Goal: Use online tool/utility: Utilize a website feature to perform a specific function

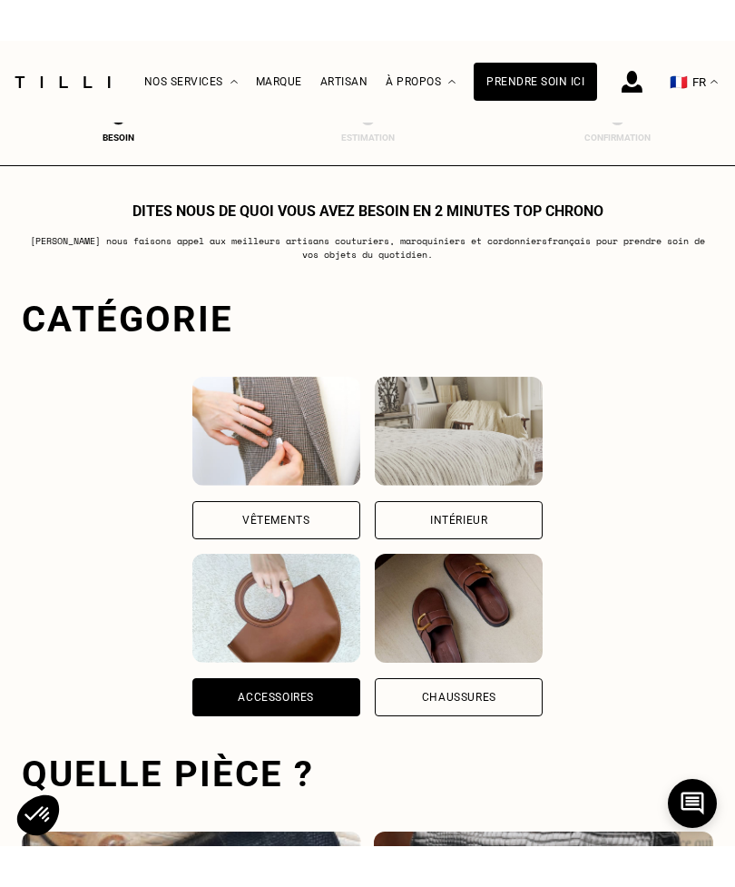
scroll to position [1181, 0]
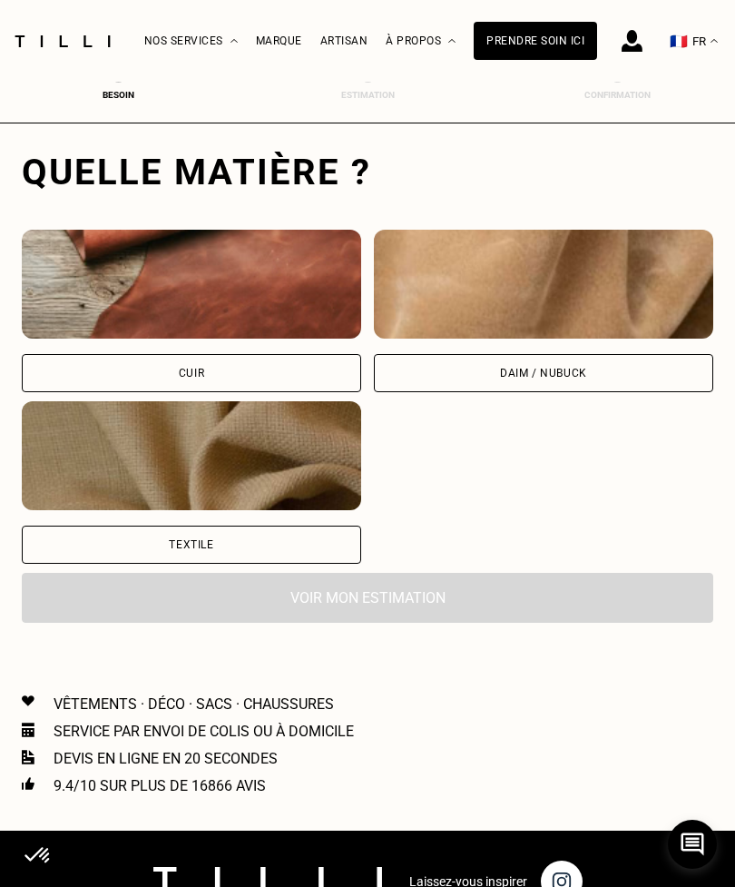
click at [248, 300] on img at bounding box center [191, 284] width 339 height 109
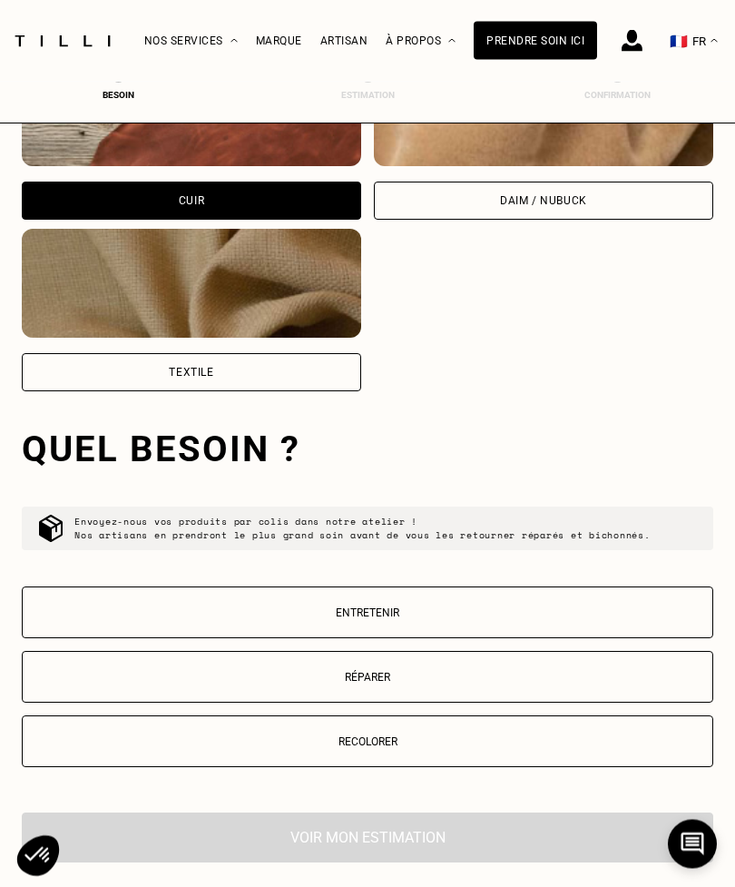
scroll to position [1631, 0]
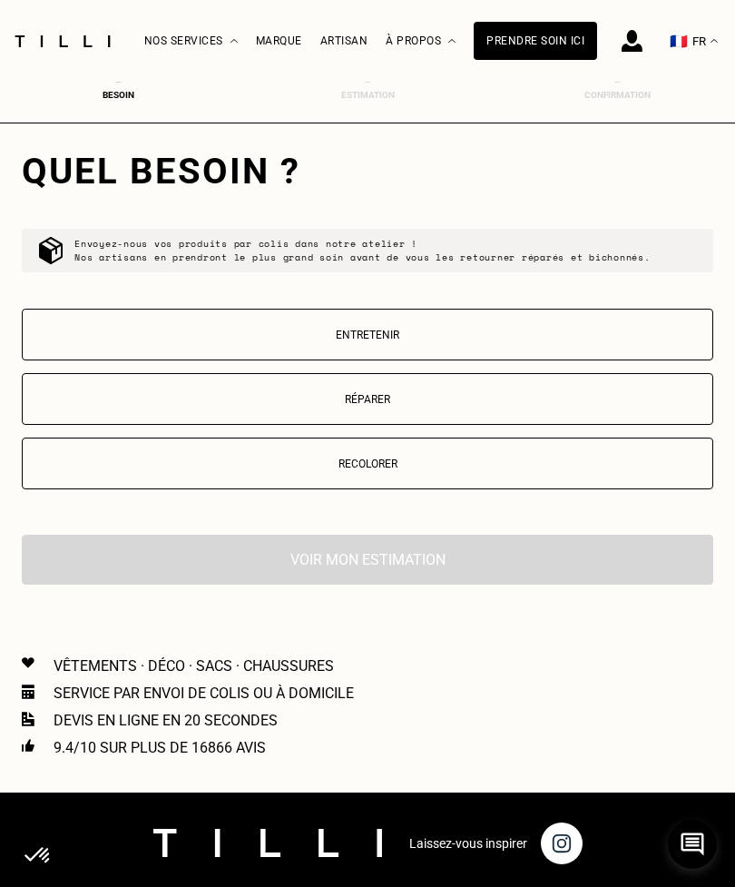
click at [448, 341] on p "Entretenir" at bounding box center [367, 334] width 671 height 13
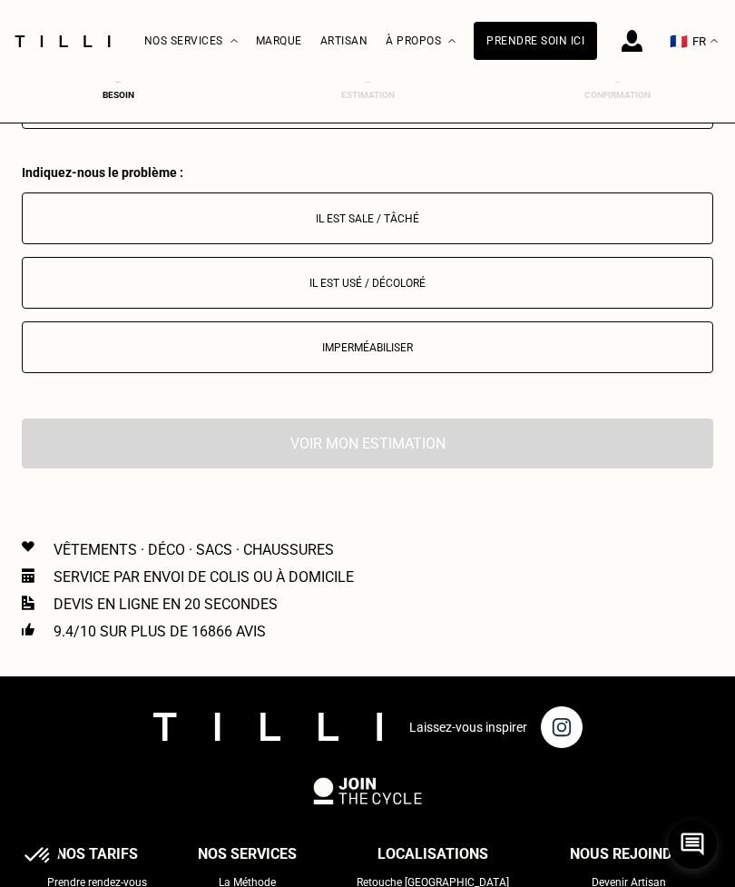
scroll to position [2044, 0]
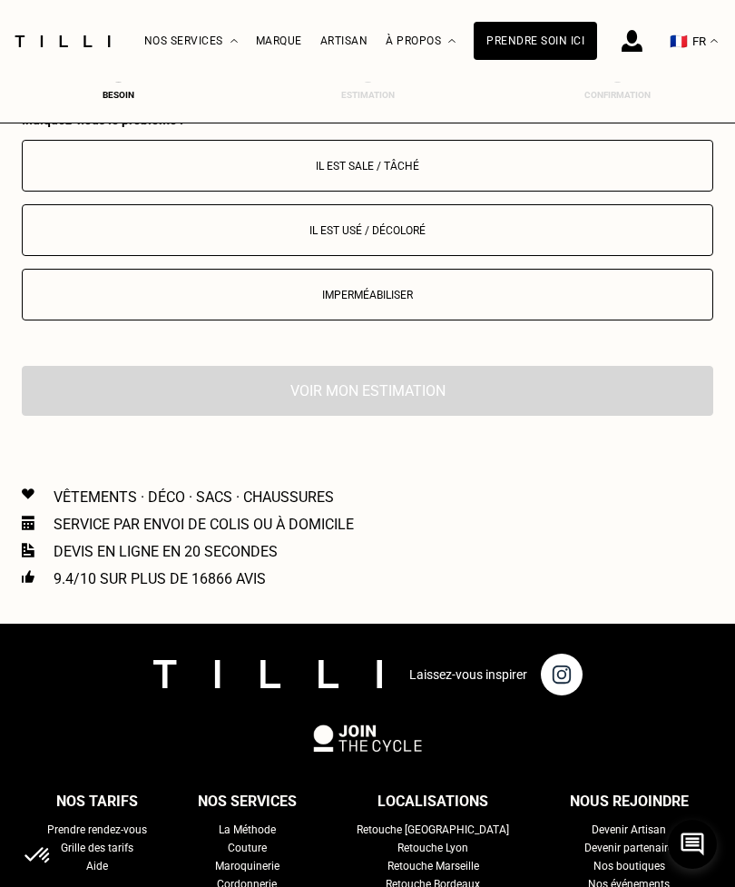
click at [450, 168] on p "Il est sale / tâché" at bounding box center [367, 166] width 671 height 13
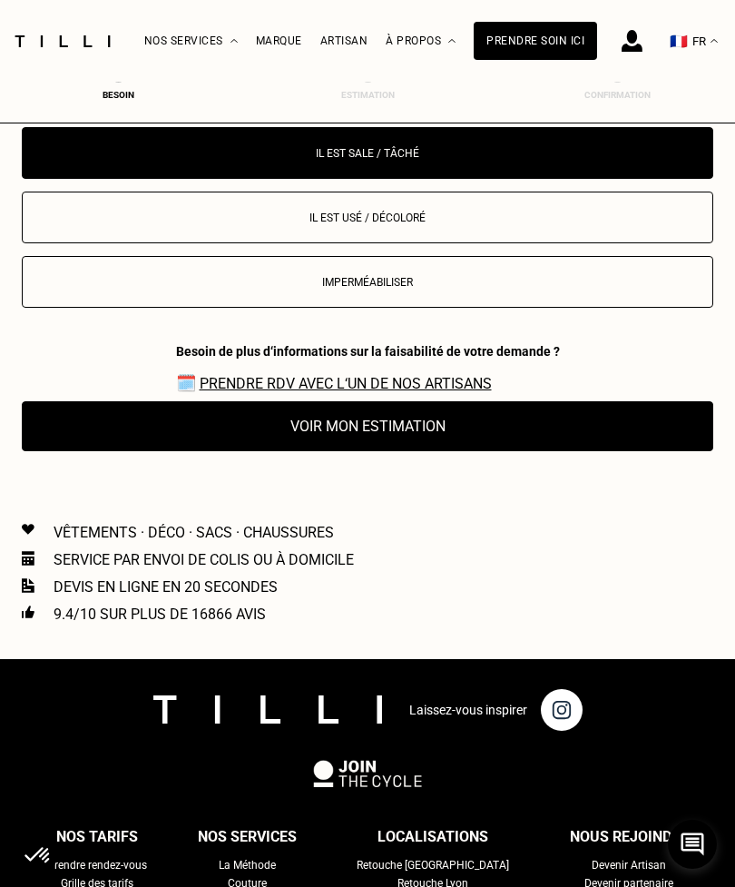
scroll to position [2049, 0]
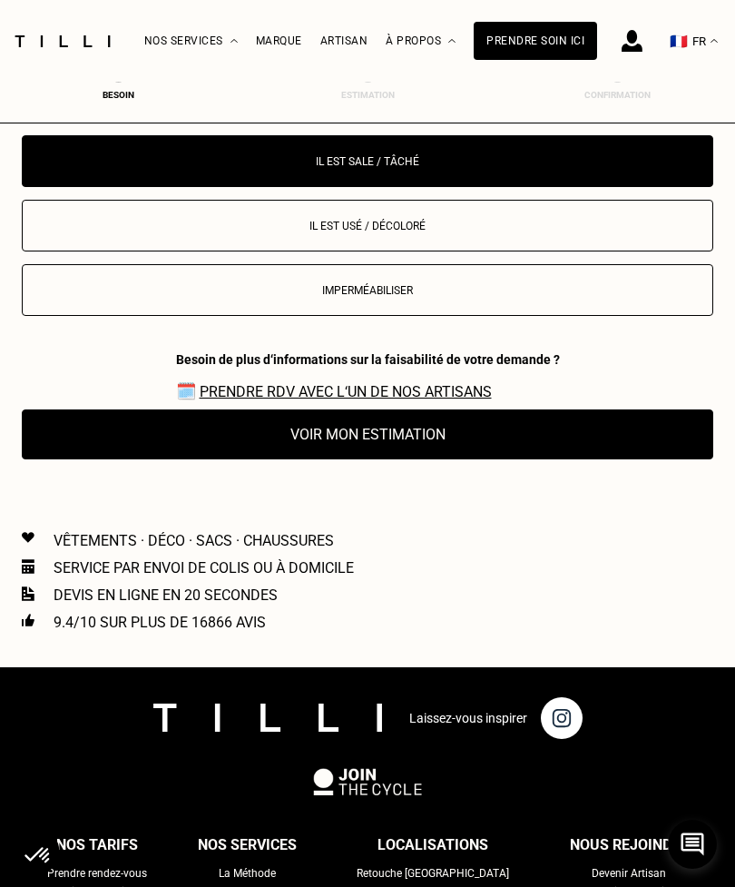
click at [412, 446] on button "Voir mon estimation" at bounding box center [367, 434] width 691 height 50
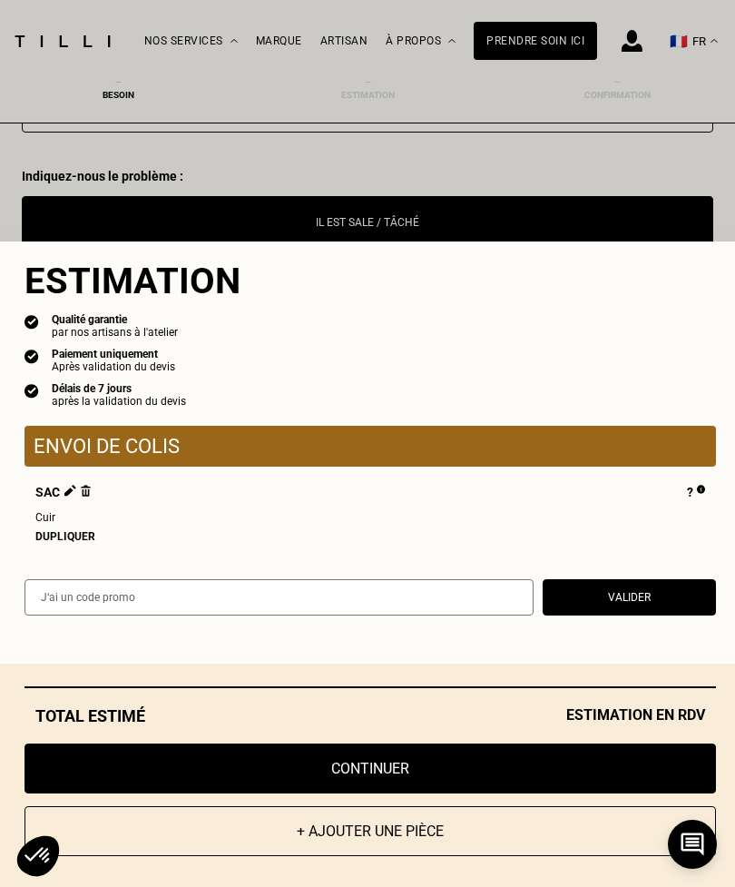
scroll to position [1987, 0]
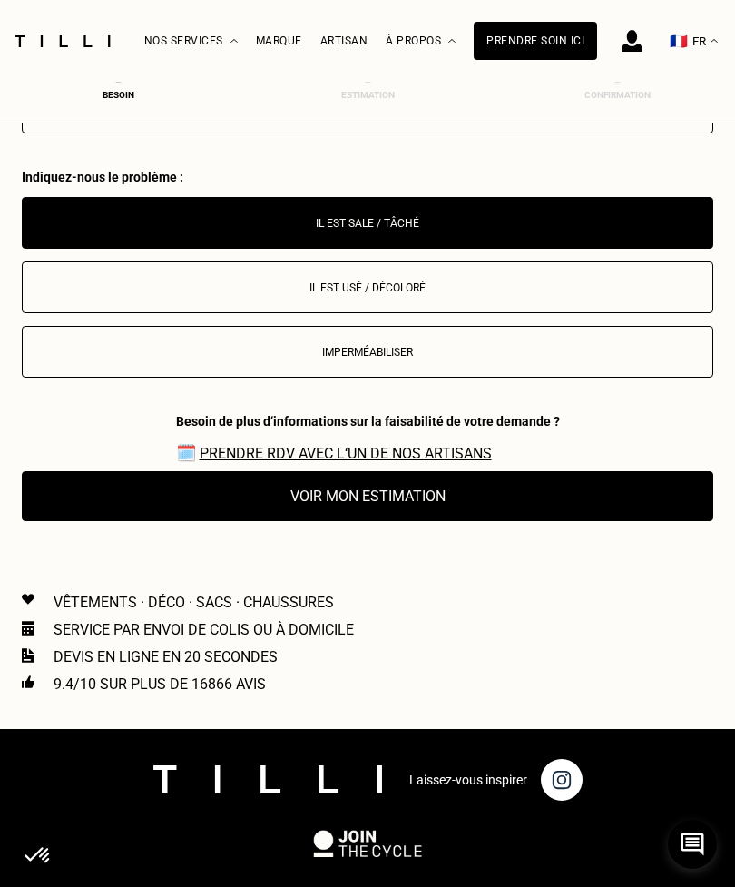
click at [448, 300] on button "Il est usé / décoloré" at bounding box center [367, 287] width 691 height 52
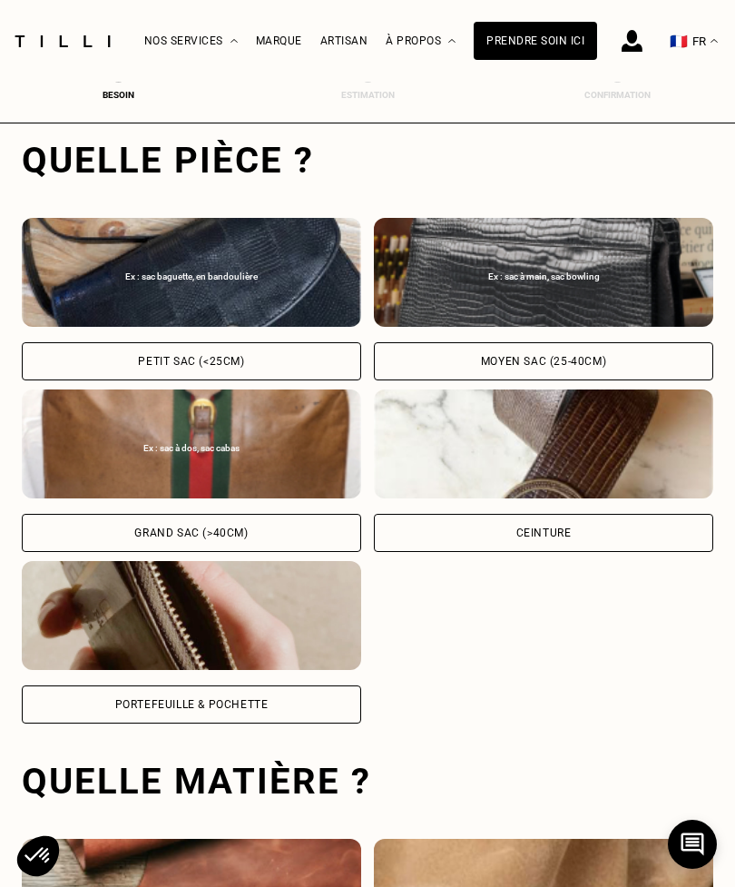
scroll to position [554, 0]
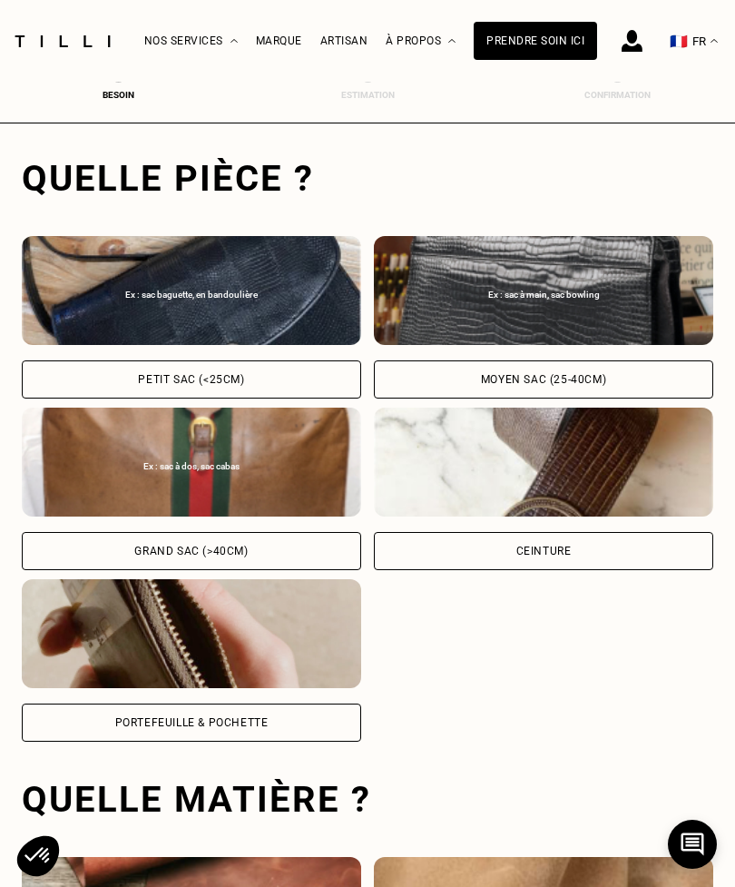
click at [527, 377] on div "Moyen sac (25-40cm)" at bounding box center [543, 379] width 125 height 11
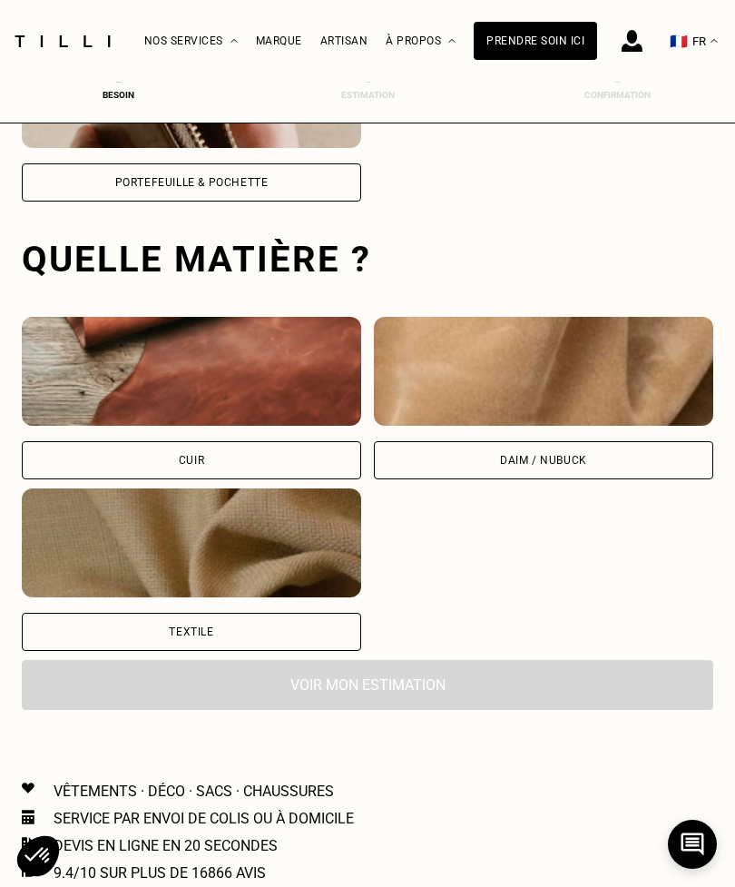
scroll to position [1181, 0]
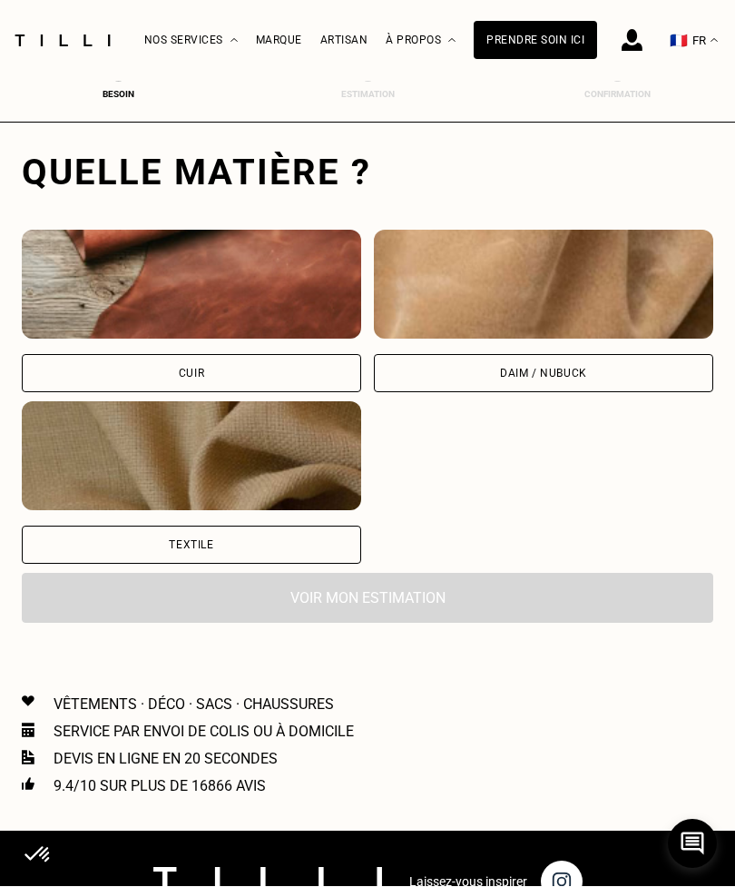
click at [456, 601] on div "Voir mon estimation" at bounding box center [367, 598] width 691 height 50
click at [267, 392] on div "Cuir" at bounding box center [191, 374] width 339 height 38
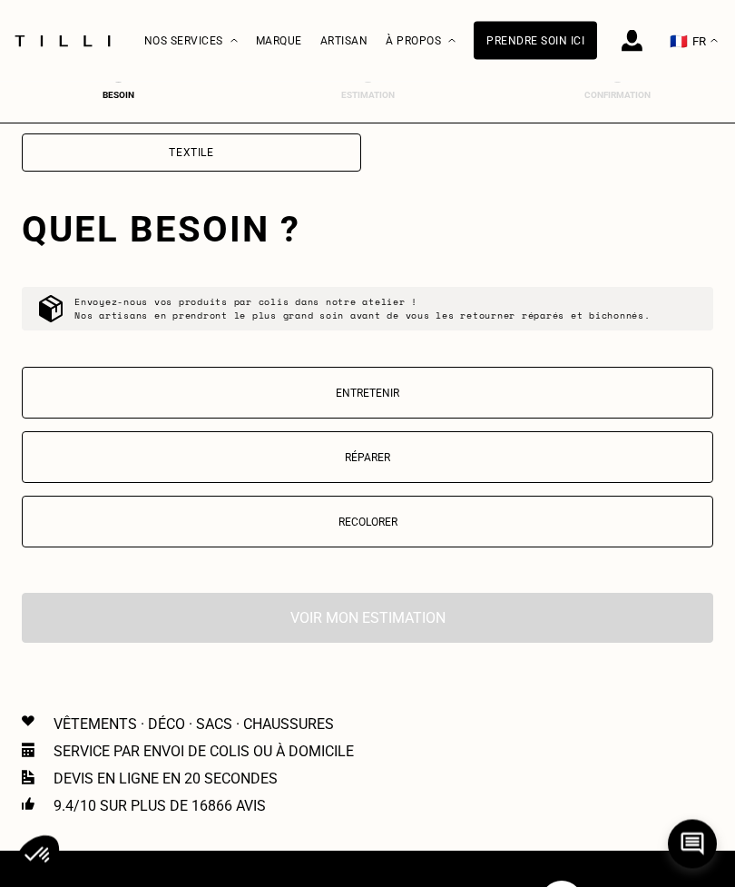
scroll to position [1631, 0]
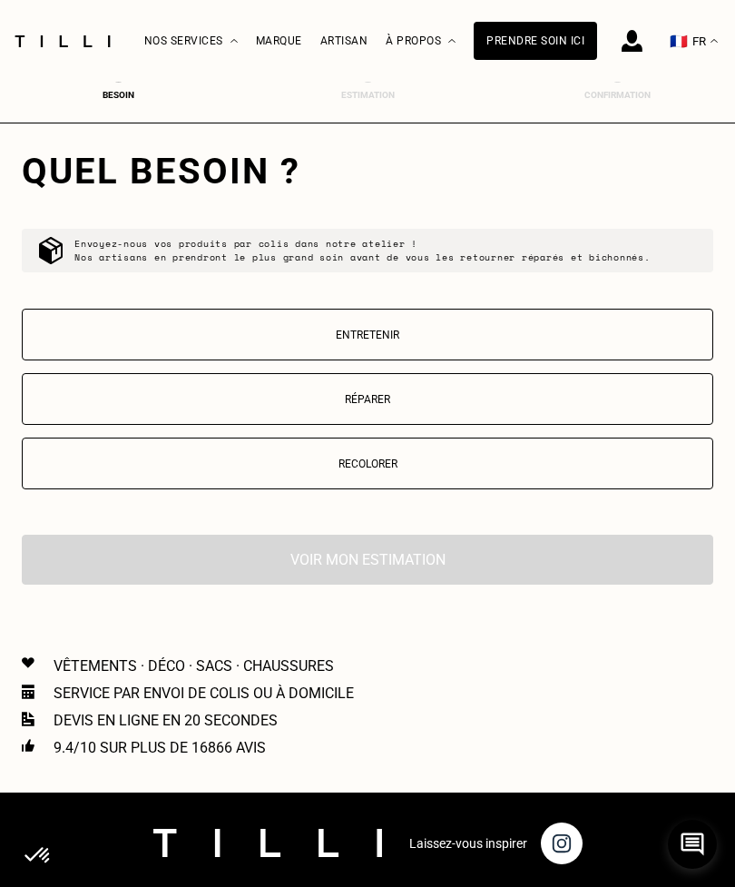
click at [456, 341] on p "Entretenir" at bounding box center [367, 334] width 671 height 13
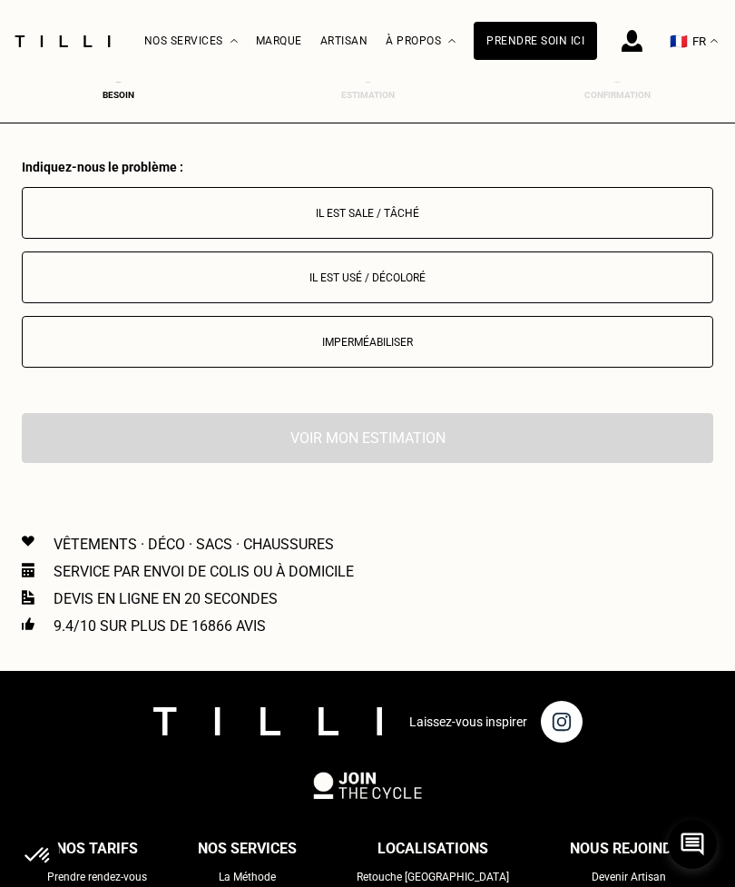
scroll to position [2044, 0]
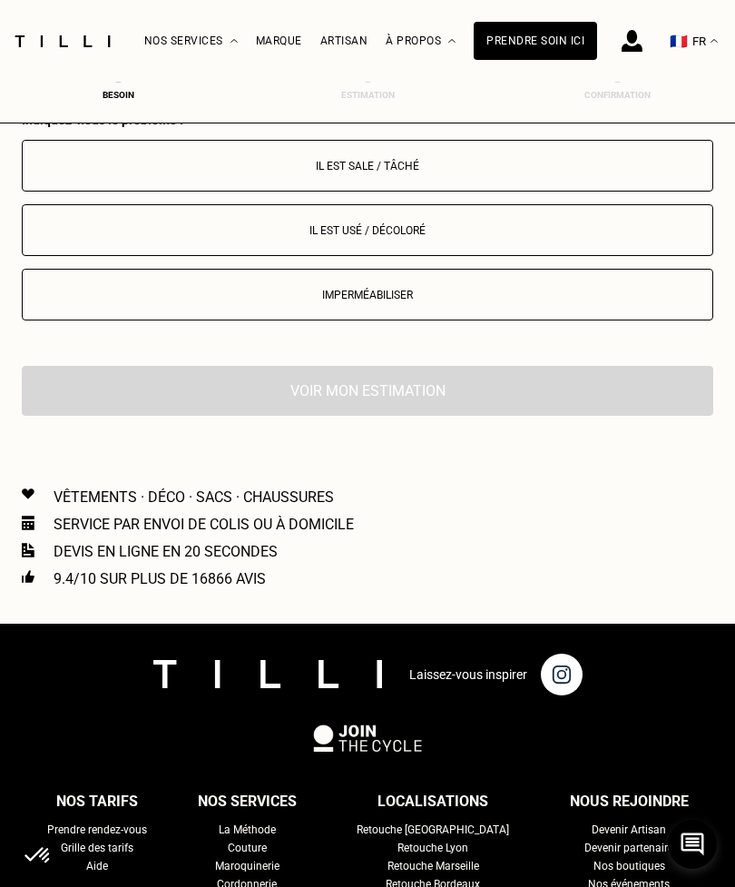
click at [448, 191] on button "Il est sale / tâché" at bounding box center [367, 166] width 691 height 52
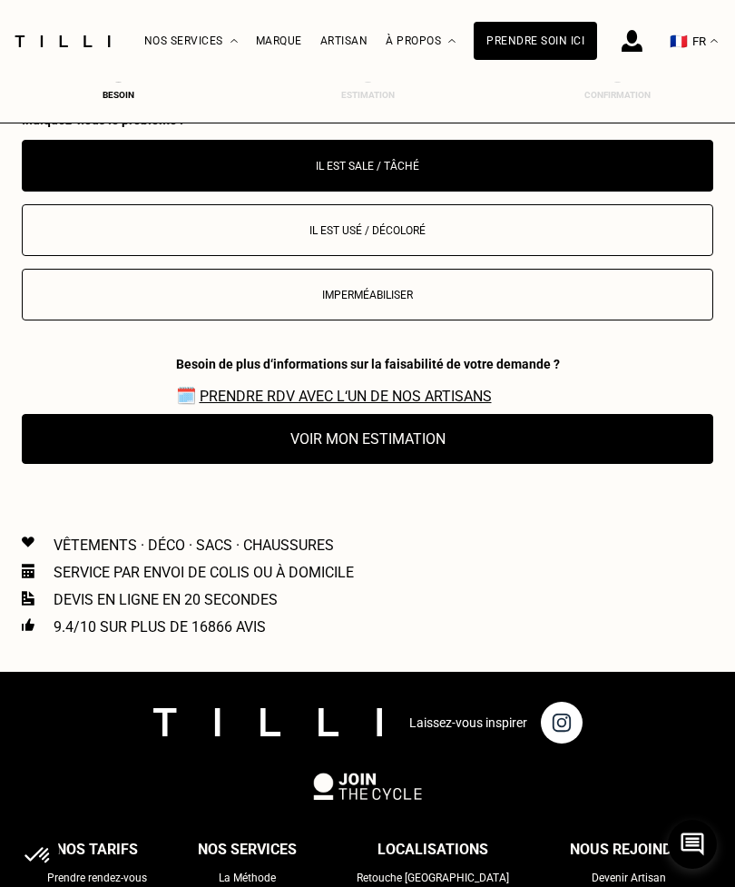
click at [447, 191] on button "Il est sale / tâché" at bounding box center [367, 166] width 691 height 52
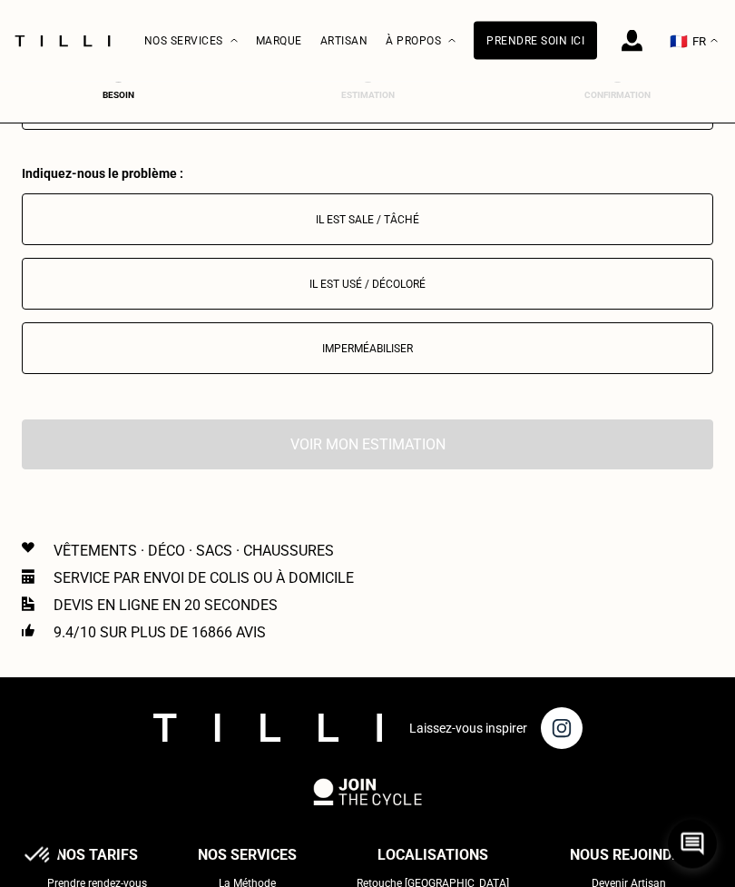
scroll to position [1984, 0]
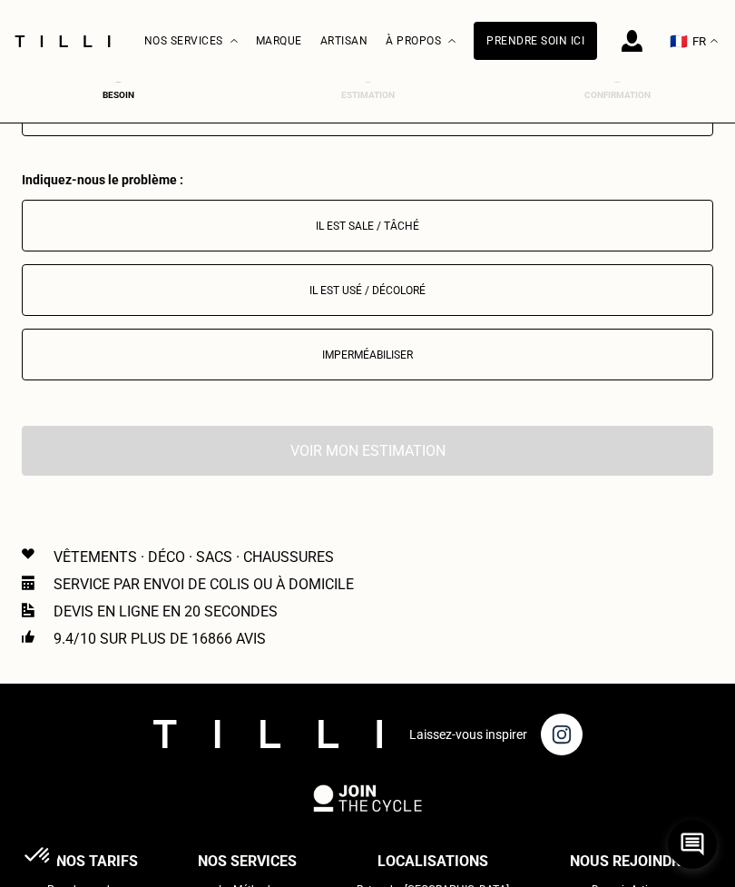
click at [457, 232] on p "Il est sale / tâché" at bounding box center [367, 226] width 671 height 13
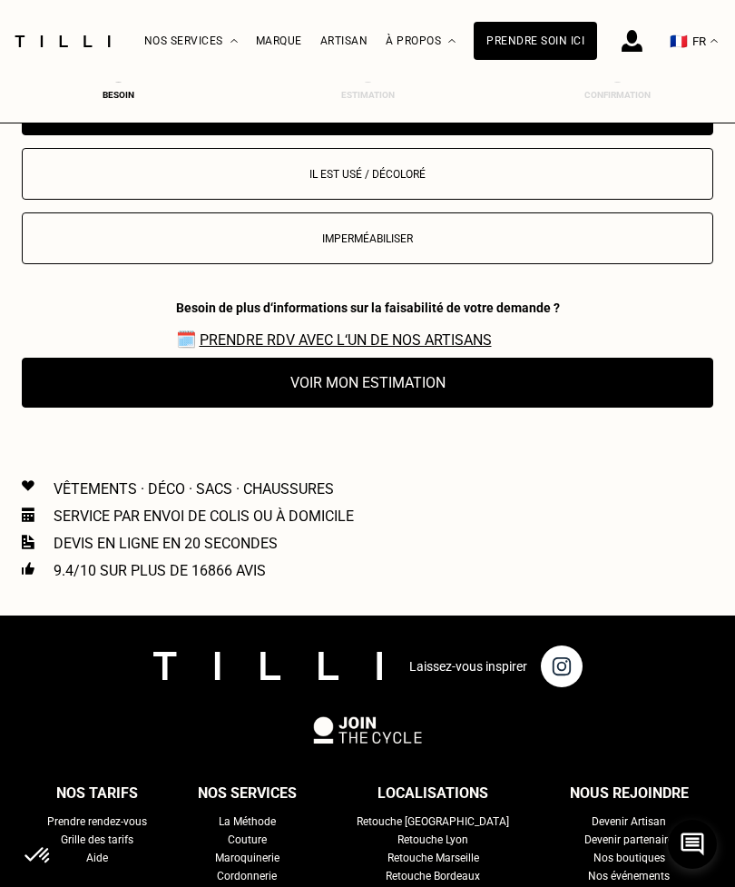
scroll to position [2004, 0]
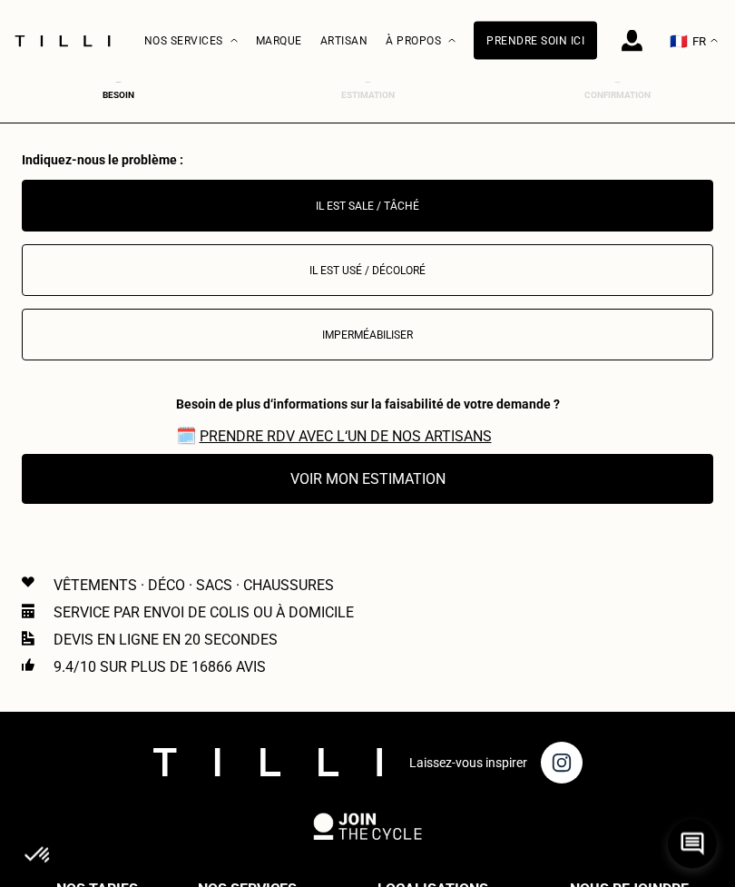
click at [450, 275] on p "Il est usé / décoloré" at bounding box center [367, 271] width 671 height 13
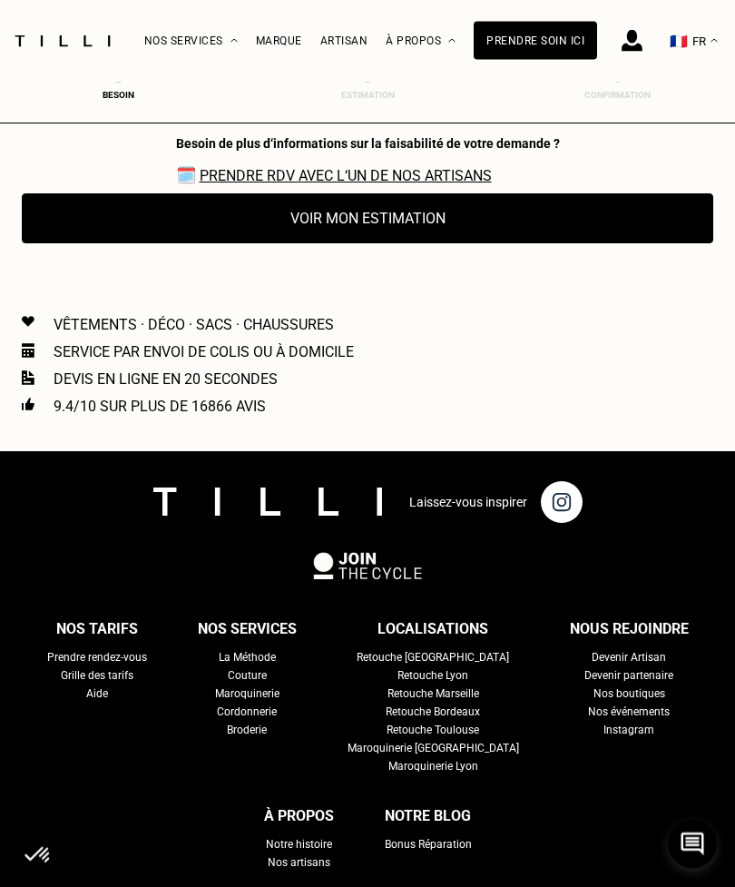
scroll to position [2289, 0]
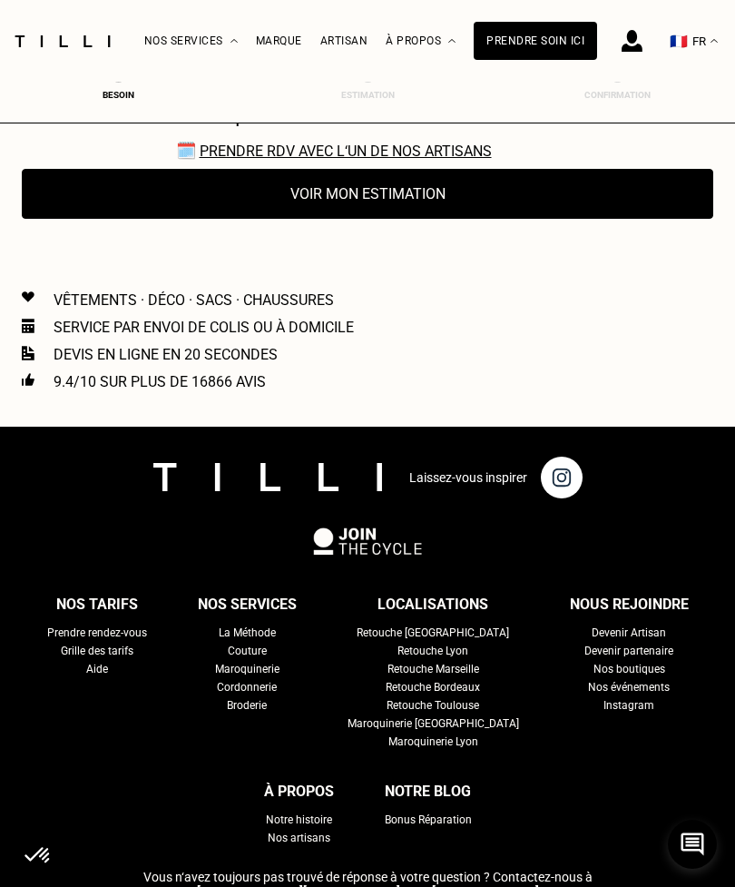
click at [481, 214] on button "Voir mon estimation" at bounding box center [367, 194] width 691 height 50
